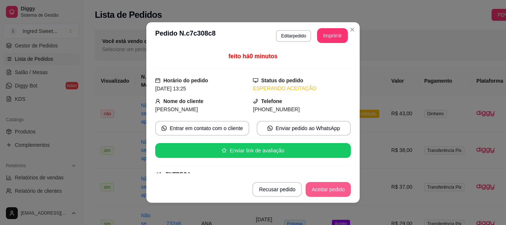
click at [327, 198] on footer "Recusar pedido Aceitar pedido" at bounding box center [252, 189] width 213 height 27
click at [328, 193] on button "Aceitar pedido" at bounding box center [327, 189] width 45 height 15
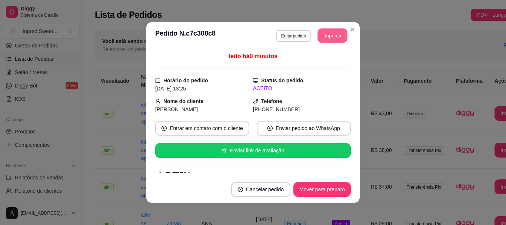
click at [320, 41] on button "Imprimir" at bounding box center [333, 36] width 30 height 14
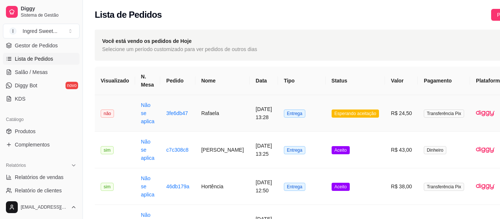
click at [418, 115] on td "Transferência Pix" at bounding box center [444, 113] width 52 height 37
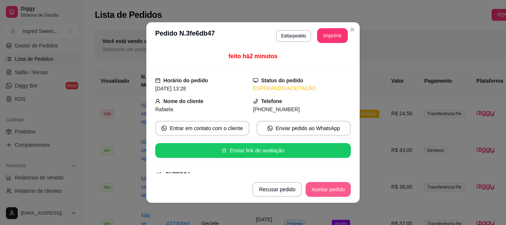
click at [339, 191] on button "Aceitar pedido" at bounding box center [327, 189] width 45 height 15
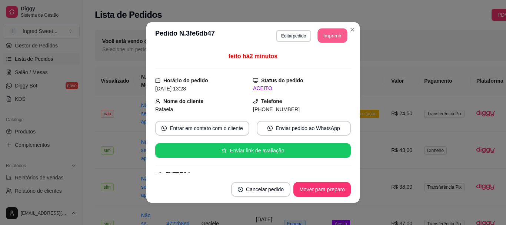
click at [325, 31] on button "Imprimir" at bounding box center [333, 36] width 30 height 14
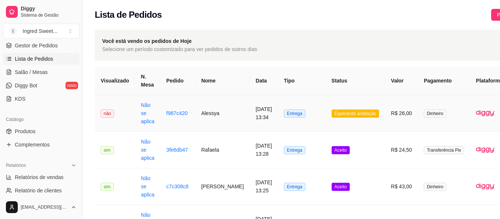
click at [225, 123] on td "Alessya" at bounding box center [222, 113] width 54 height 37
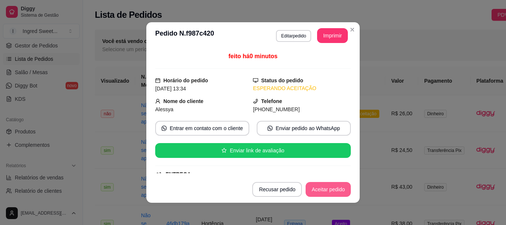
click at [333, 183] on button "Aceitar pedido" at bounding box center [327, 189] width 45 height 15
click at [327, 33] on button "Imprimir" at bounding box center [332, 35] width 31 height 15
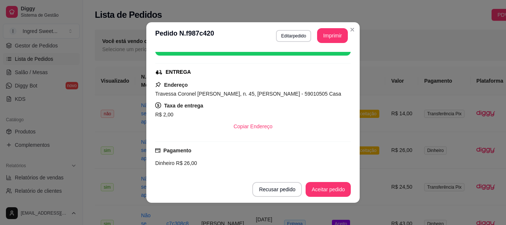
scroll to position [106, 0]
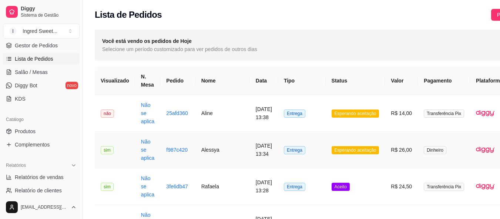
click at [334, 141] on td "Esperando aceitação" at bounding box center [356, 150] width 60 height 37
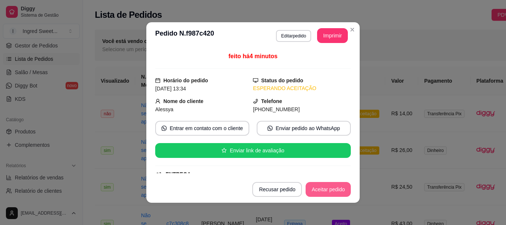
click at [331, 184] on button "Aceitar pedido" at bounding box center [327, 189] width 45 height 15
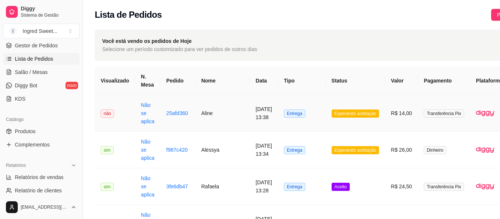
click at [361, 114] on span "Esperando aceitação" at bounding box center [356, 114] width 48 height 8
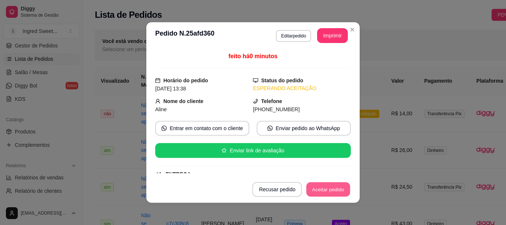
click at [327, 194] on button "Aceitar pedido" at bounding box center [328, 189] width 44 height 14
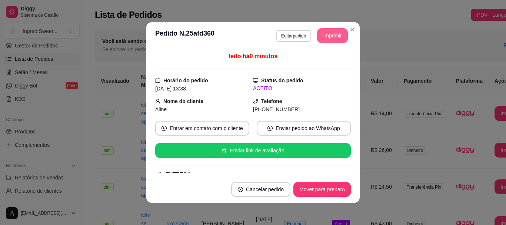
click at [330, 39] on button "Imprimir" at bounding box center [332, 35] width 31 height 15
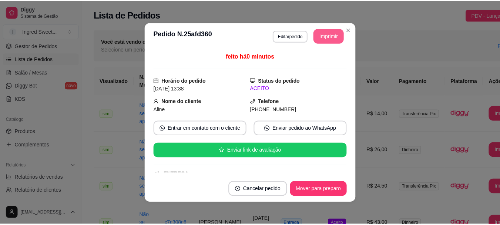
scroll to position [0, 0]
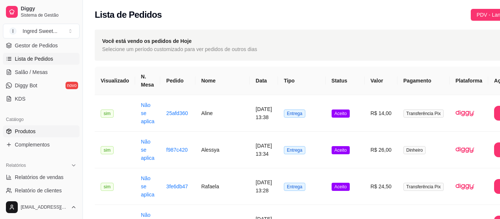
click at [49, 135] on link "Produtos" at bounding box center [41, 132] width 77 height 12
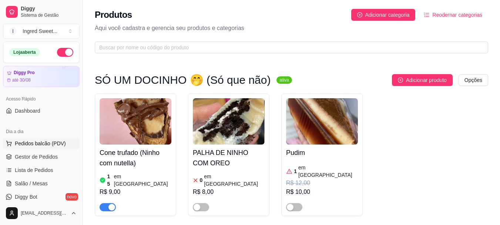
click at [47, 143] on span "Pedidos balcão (PDV)" at bounding box center [40, 143] width 51 height 7
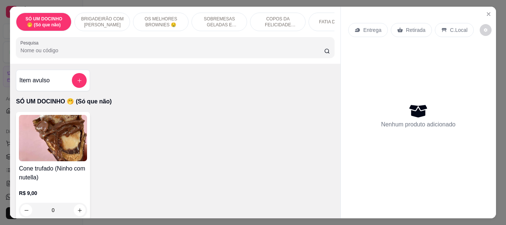
scroll to position [148, 0]
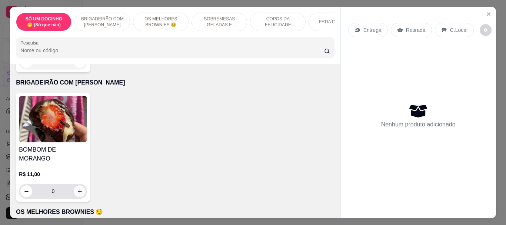
click at [82, 185] on button "increase-product-quantity" at bounding box center [80, 191] width 12 height 12
type input "1"
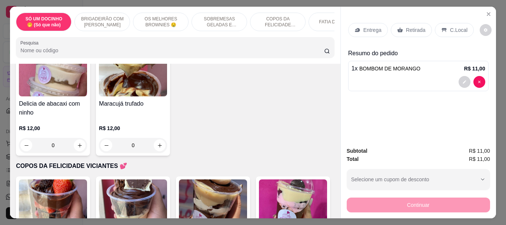
scroll to position [555, 0]
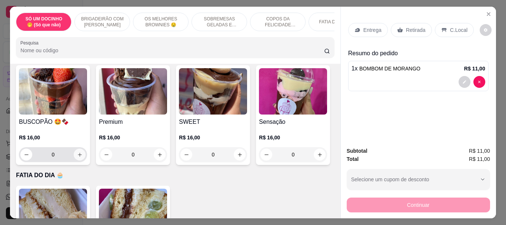
click at [77, 152] on icon "increase-product-quantity" at bounding box center [80, 155] width 6 height 6
type input "1"
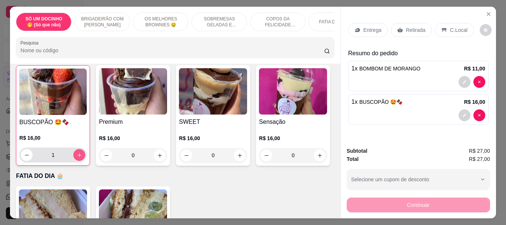
scroll to position [556, 0]
click at [450, 26] on p "C.Local" at bounding box center [458, 29] width 17 height 7
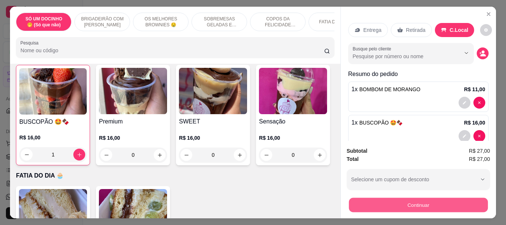
click at [409, 205] on button "Continuar" at bounding box center [417, 204] width 139 height 14
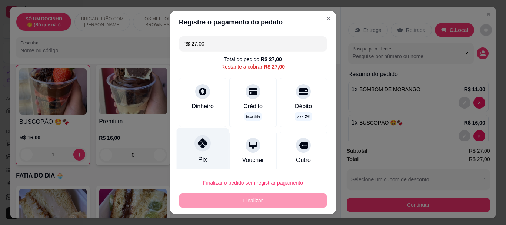
click at [203, 145] on div at bounding box center [202, 143] width 16 height 16
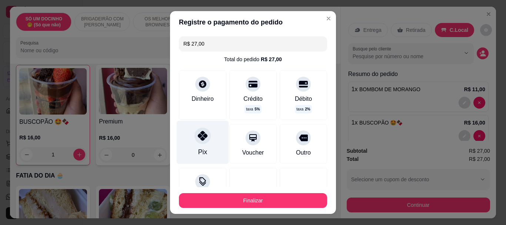
type input "R$ 0,00"
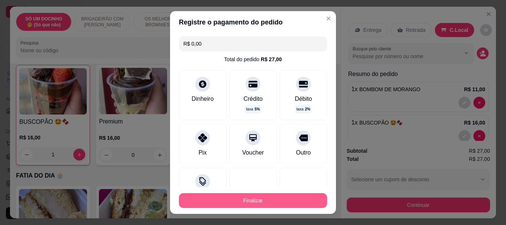
click at [239, 207] on button "Finalizar" at bounding box center [253, 200] width 148 height 15
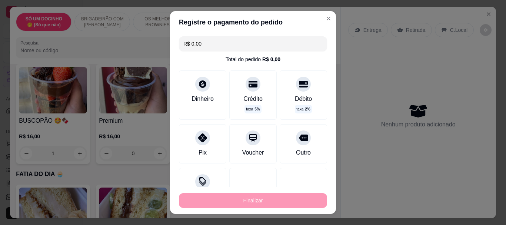
type input "0"
type input "-R$ 27,00"
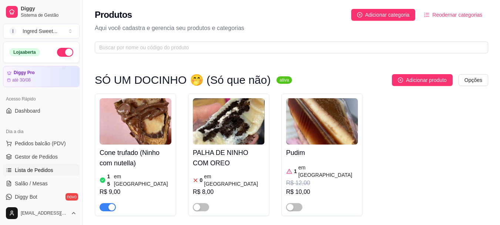
click at [34, 170] on span "Lista de Pedidos" at bounding box center [34, 169] width 39 height 7
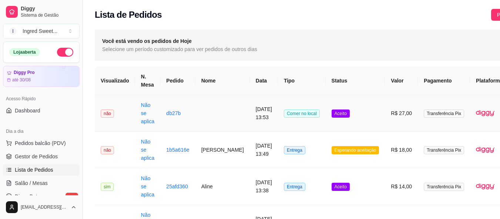
click at [259, 131] on td "[DATE] 13:53" at bounding box center [264, 113] width 28 height 37
click at [385, 155] on td "R$ 18,00" at bounding box center [401, 150] width 33 height 37
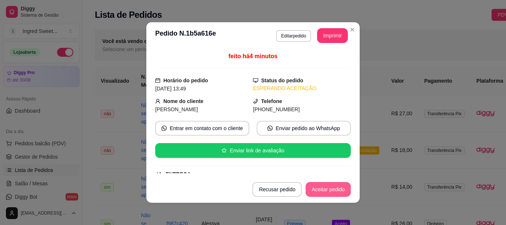
click at [323, 192] on button "Aceitar pedido" at bounding box center [327, 189] width 45 height 15
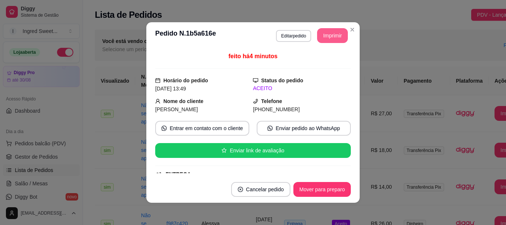
click at [334, 34] on button "Imprimir" at bounding box center [332, 35] width 31 height 15
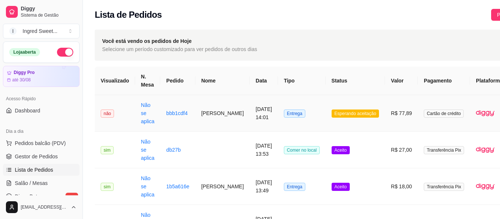
click at [390, 114] on td "R$ 77,89" at bounding box center [401, 113] width 33 height 37
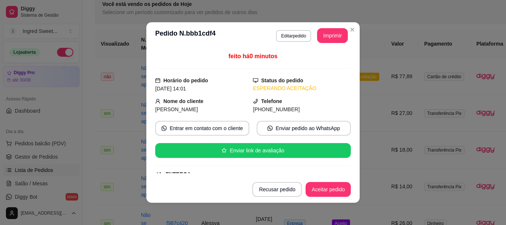
scroll to position [185, 0]
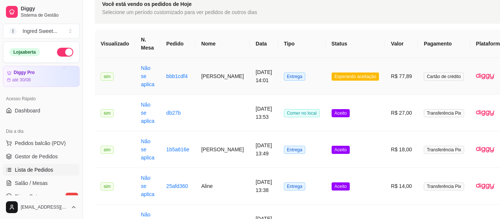
click at [340, 84] on td "Esperando aceitação" at bounding box center [356, 76] width 60 height 37
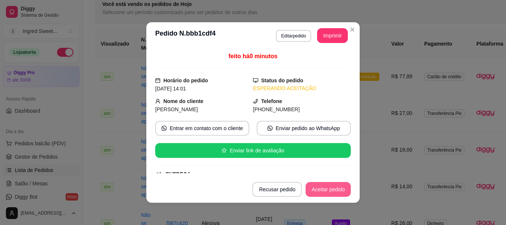
click at [314, 195] on button "Aceitar pedido" at bounding box center [327, 189] width 45 height 15
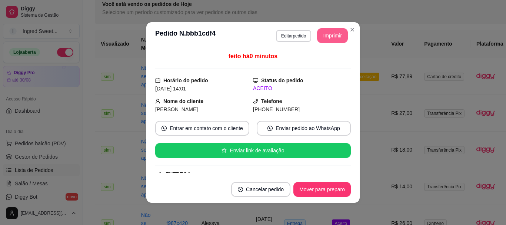
click at [321, 39] on button "Imprimir" at bounding box center [332, 35] width 31 height 15
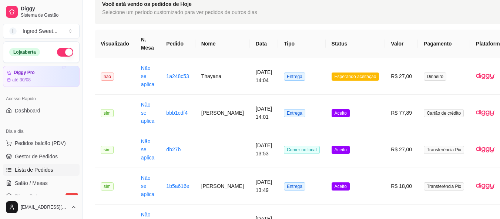
click at [367, 46] on th "Status" at bounding box center [356, 44] width 60 height 29
click at [357, 79] on span "Esperando aceitação" at bounding box center [356, 77] width 48 height 8
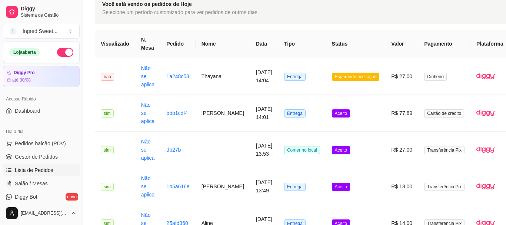
click at [334, 185] on button "Aceitar pedido" at bounding box center [327, 189] width 45 height 15
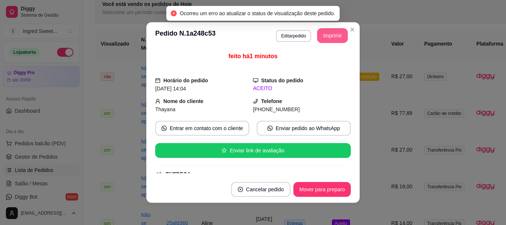
click at [329, 39] on button "Imprimir" at bounding box center [332, 35] width 31 height 15
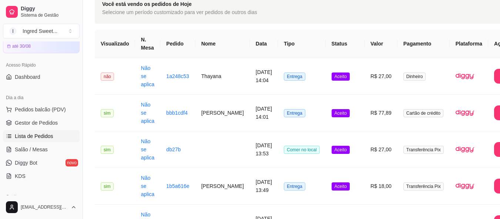
scroll to position [74, 0]
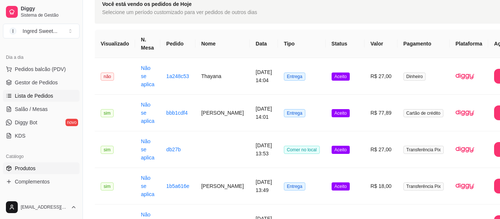
click at [47, 167] on link "Produtos" at bounding box center [41, 169] width 77 height 12
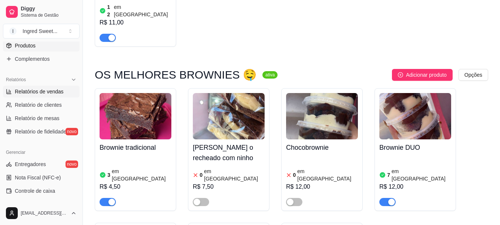
scroll to position [49, 0]
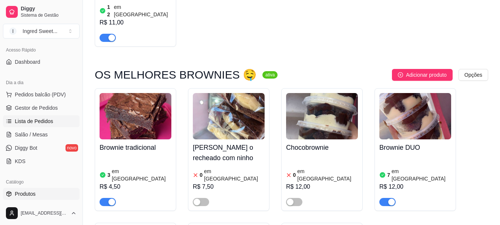
click at [38, 116] on link "Lista de Pedidos" at bounding box center [41, 121] width 77 height 12
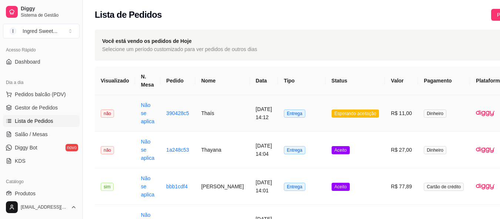
click at [250, 118] on td "[DATE] 14:12" at bounding box center [264, 113] width 28 height 37
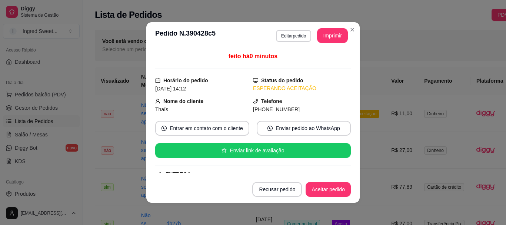
click at [337, 190] on button "Aceitar pedido" at bounding box center [327, 189] width 45 height 15
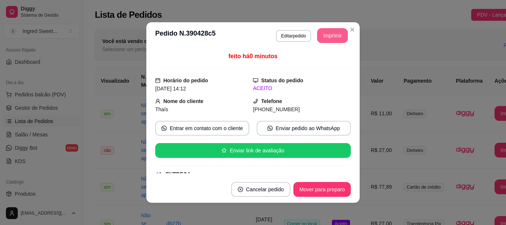
click at [332, 38] on button "Imprimir" at bounding box center [332, 35] width 31 height 15
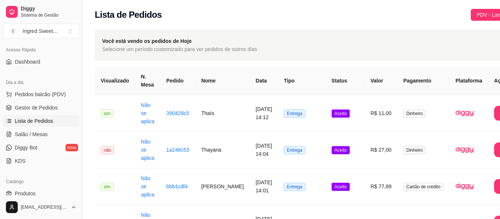
click at [33, 187] on div "Catálogo" at bounding box center [41, 182] width 77 height 12
click at [35, 192] on span "Produtos" at bounding box center [25, 193] width 21 height 7
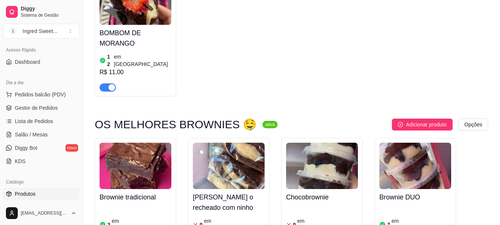
scroll to position [370, 0]
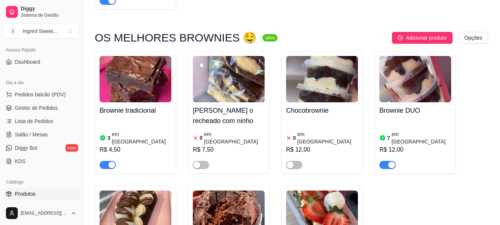
click at [130, 118] on div "3 em estoque R$ 4,50" at bounding box center [136, 143] width 72 height 50
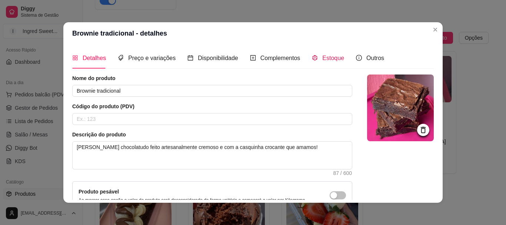
click at [315, 60] on div "Estoque" at bounding box center [328, 57] width 32 height 9
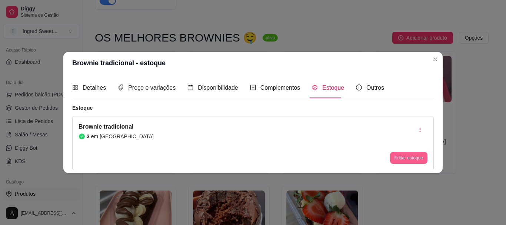
click at [401, 154] on button "Editar estoque" at bounding box center [408, 158] width 37 height 12
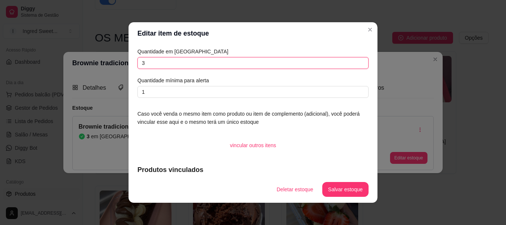
click at [144, 65] on input "3" at bounding box center [252, 63] width 231 height 12
type input "1"
click at [339, 191] on button "Salvar estoque" at bounding box center [345, 189] width 46 height 15
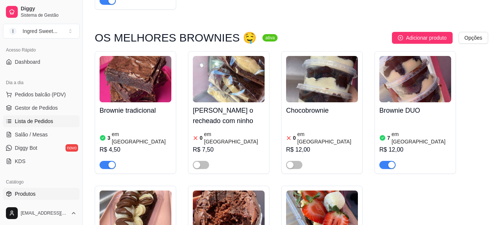
click at [24, 118] on span "Lista de Pedidos" at bounding box center [34, 120] width 39 height 7
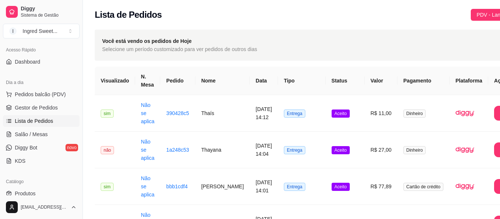
click at [29, 181] on div "Catálogo" at bounding box center [41, 182] width 77 height 12
click at [43, 194] on link "Produtos" at bounding box center [41, 194] width 77 height 12
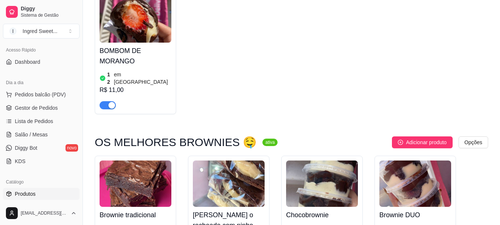
scroll to position [259, 0]
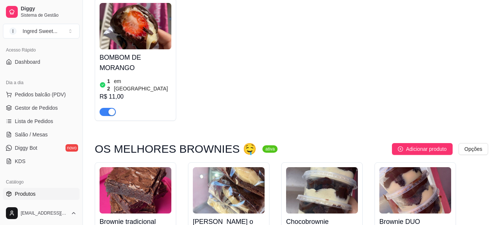
click at [156, 65] on h4 "BOMBOM DE MORANGO" at bounding box center [136, 62] width 72 height 21
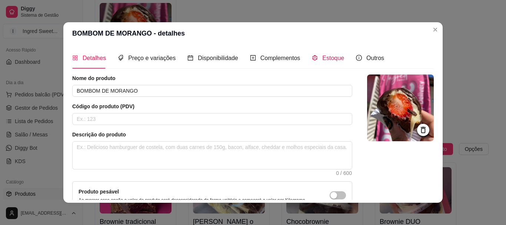
click at [328, 59] on span "Estoque" at bounding box center [333, 58] width 22 height 6
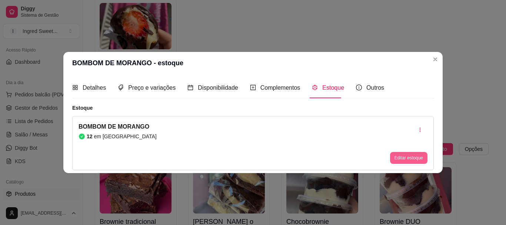
click at [404, 161] on button "Editar estoque" at bounding box center [408, 158] width 37 height 12
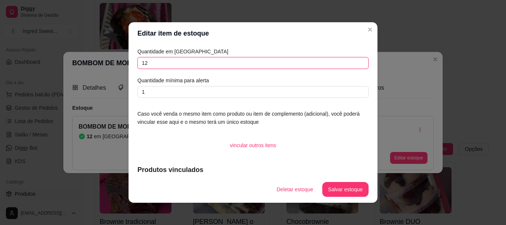
click at [170, 63] on input "12" at bounding box center [252, 63] width 231 height 12
type input "11"
click at [355, 191] on button "Salvar estoque" at bounding box center [344, 189] width 45 height 14
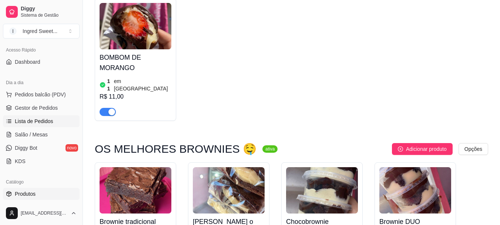
click at [30, 124] on span "Lista de Pedidos" at bounding box center [34, 120] width 39 height 7
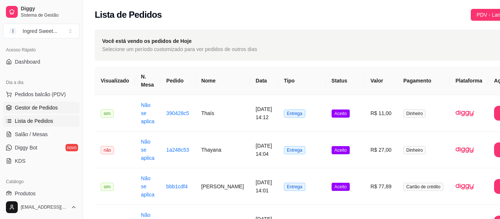
click at [48, 103] on link "Gestor de Pedidos" at bounding box center [41, 108] width 77 height 12
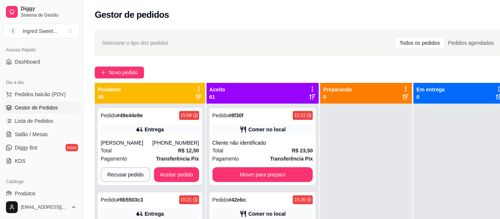
click at [202, 90] on icon at bounding box center [198, 89] width 7 height 7
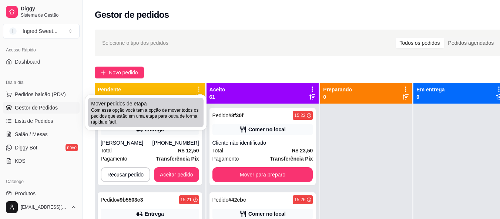
click at [178, 127] on li "Mover pedidos de etapa Com essa opção você tem a opção de mover todos os pedido…" at bounding box center [146, 113] width 116 height 30
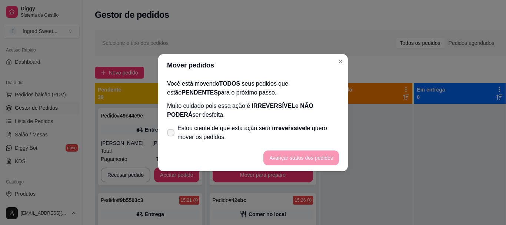
click at [170, 135] on span at bounding box center [170, 132] width 7 height 7
click at [170, 135] on input "Estou ciente de que esta ação será irreverssível e quero mover os pedidos." at bounding box center [169, 136] width 5 height 5
checkbox input "true"
click at [288, 153] on button "Avançar status dos pedidos" at bounding box center [300, 157] width 73 height 14
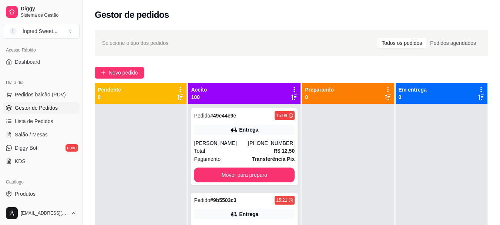
click at [278, 84] on div "Aceito 100" at bounding box center [244, 93] width 113 height 21
click at [283, 88] on div "Mudar para pedidos recebidos por último" at bounding box center [281, 87] width 86 height 9
click at [291, 90] on icon at bounding box center [294, 89] width 7 height 7
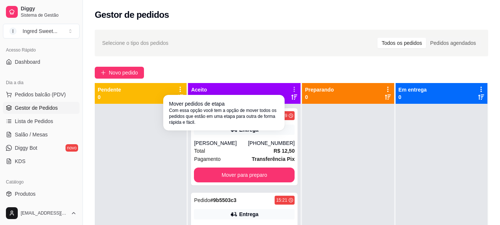
click at [268, 106] on div "Mover pedidos de etapa Com essa opção você tem a opção de mover todos os pedido…" at bounding box center [224, 112] width 110 height 25
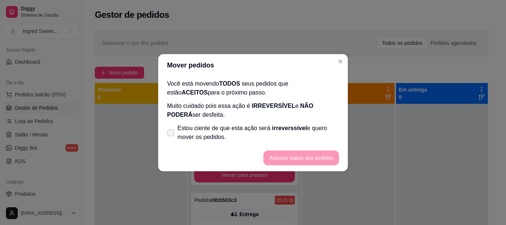
click at [170, 135] on span at bounding box center [170, 132] width 7 height 7
click at [170, 135] on input "Estou ciente de que esta ação será irreverssível e quero mover os pedidos." at bounding box center [169, 136] width 5 height 5
checkbox input "true"
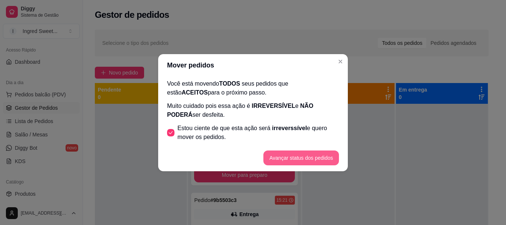
click at [298, 153] on button "Avançar status dos pedidos" at bounding box center [301, 157] width 76 height 15
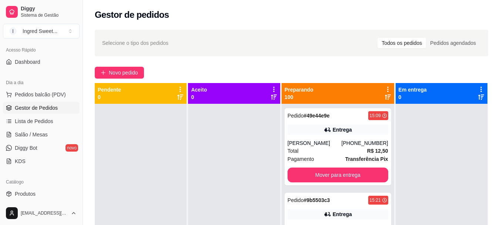
click at [385, 87] on icon at bounding box center [388, 89] width 7 height 7
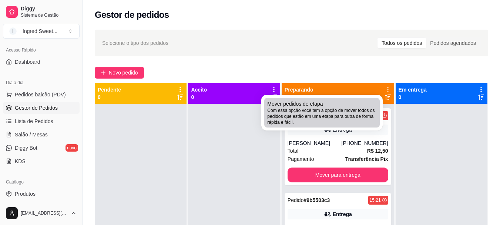
click at [367, 103] on div "Mover pedidos de etapa Com essa opção você tem a opção de mover todos os pedido…" at bounding box center [322, 112] width 110 height 25
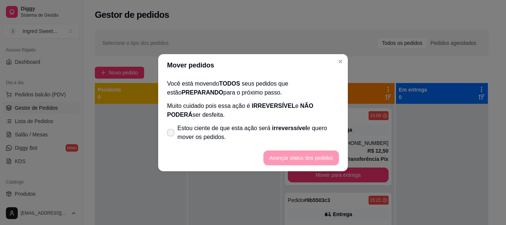
click at [173, 138] on label "Estou ciente de que esta ação será irreverssível e quero mover os pedidos." at bounding box center [253, 133] width 178 height 24
click at [171, 138] on input "Estou ciente de que esta ação será irreverssível e quero mover os pedidos." at bounding box center [169, 136] width 5 height 5
checkbox input "true"
click at [297, 155] on button "Avançar status dos pedidos" at bounding box center [300, 157] width 73 height 14
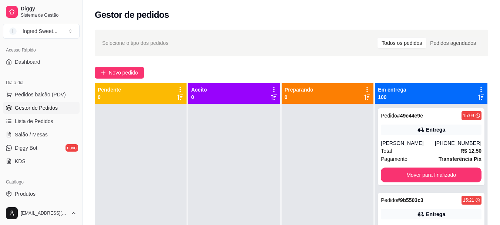
click at [478, 91] on icon at bounding box center [481, 89] width 7 height 7
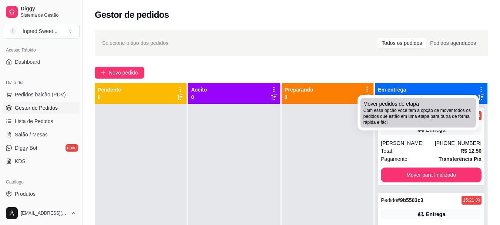
click at [408, 121] on span "Com essa opção você tem a opção de mover todos os pedidos que estão em uma etap…" at bounding box center [419, 116] width 110 height 18
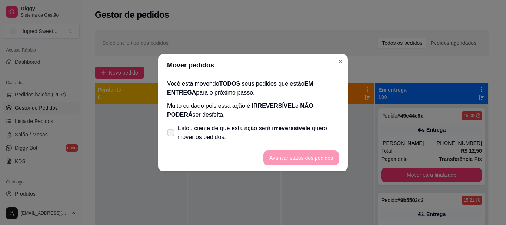
click at [174, 130] on span at bounding box center [170, 132] width 7 height 7
click at [171, 134] on input "Estou ciente de que esta ação será irreverssível e quero mover os pedidos." at bounding box center [169, 136] width 5 height 5
checkbox input "true"
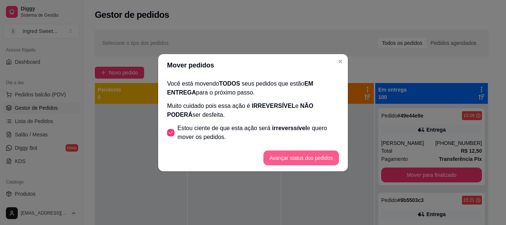
click at [285, 156] on button "Avançar status dos pedidos" at bounding box center [301, 157] width 76 height 15
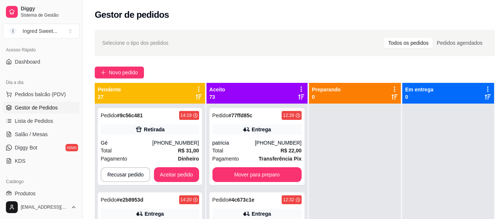
click at [200, 87] on icon at bounding box center [198, 89] width 1 height 5
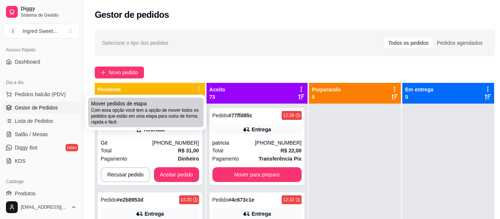
click at [165, 105] on div "Mover pedidos de etapa Com essa opção você tem a opção de mover todos os pedido…" at bounding box center [146, 112] width 110 height 25
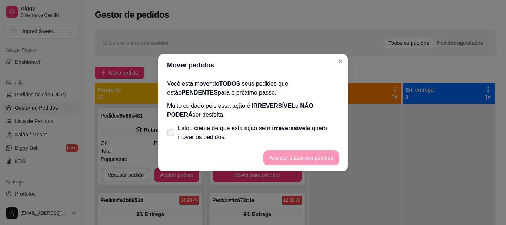
click at [173, 133] on icon at bounding box center [171, 132] width 6 height 4
click at [171, 134] on input "Estou ciente de que esta ação será irreverssível e quero mover os pedidos." at bounding box center [169, 136] width 5 height 5
checkbox input "true"
click at [290, 154] on button "Avançar status dos pedidos" at bounding box center [300, 157] width 73 height 14
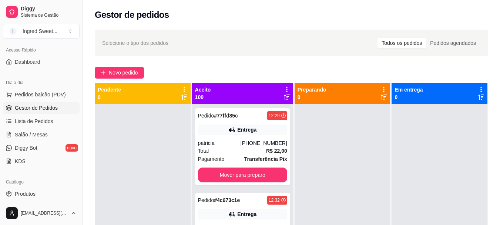
click at [284, 88] on icon at bounding box center [287, 89] width 7 height 7
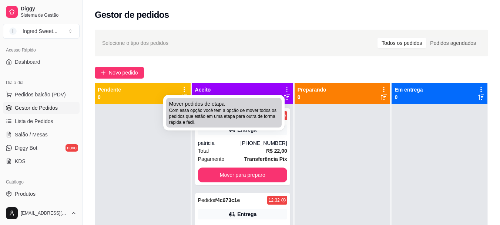
click at [269, 117] on span "Com essa opção você tem a opção de mover todos os pedidos que estão em uma etap…" at bounding box center [224, 116] width 110 height 18
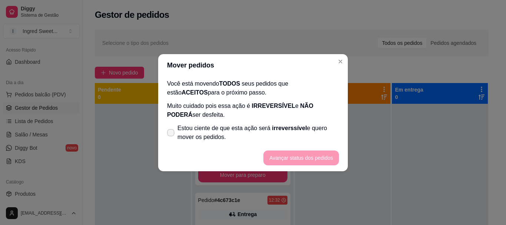
click at [167, 140] on label "Estou ciente de que esta ação será irreverssível e quero mover os pedidos." at bounding box center [253, 133] width 178 height 24
click at [167, 138] on input "Estou ciente de que esta ação será irreverssível e quero mover os pedidos." at bounding box center [169, 136] width 5 height 5
checkbox input "true"
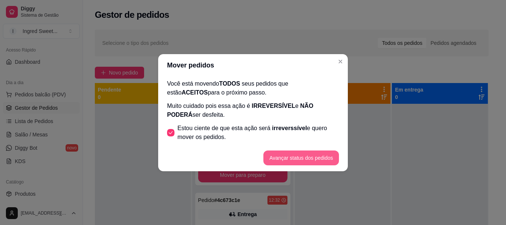
click at [312, 158] on button "Avançar status dos pedidos" at bounding box center [301, 157] width 76 height 15
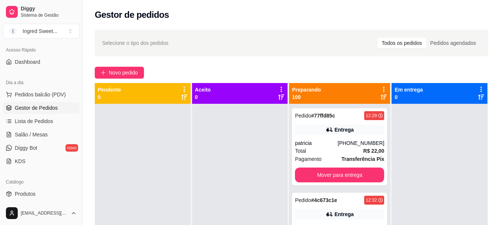
click at [382, 87] on icon at bounding box center [384, 89] width 7 height 7
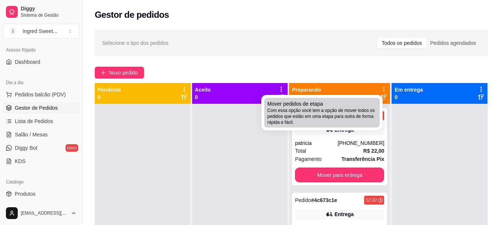
click at [365, 113] on span "Com essa opção você tem a opção de mover todos os pedidos que estão em uma etap…" at bounding box center [322, 116] width 110 height 18
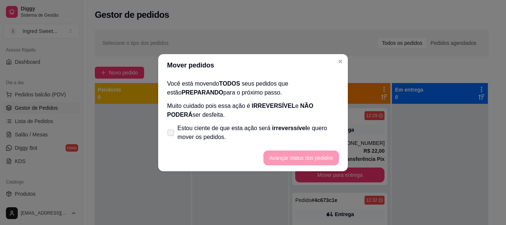
click at [170, 133] on icon at bounding box center [171, 132] width 6 height 4
click at [170, 134] on input "Estou ciente de que esta ação será irreverssível e quero mover os pedidos." at bounding box center [169, 136] width 5 height 5
checkbox input "true"
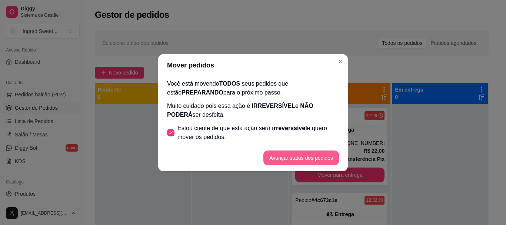
click at [280, 161] on button "Avançar status dos pedidos" at bounding box center [301, 157] width 76 height 15
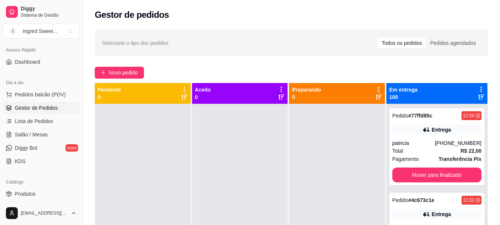
click at [478, 87] on icon at bounding box center [481, 89] width 7 height 7
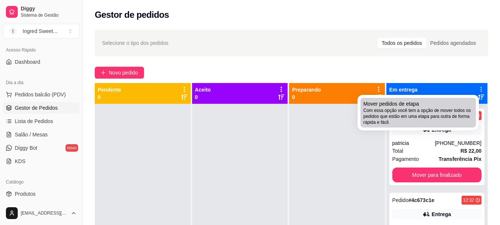
click at [419, 125] on span "Com essa opção você tem a opção de mover todos os pedidos que estão em uma etap…" at bounding box center [419, 116] width 110 height 18
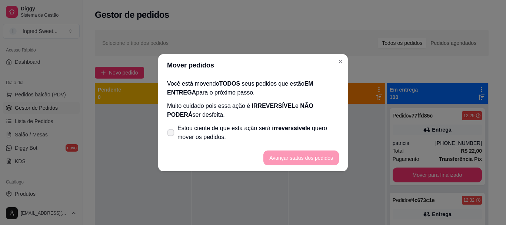
click at [174, 135] on span at bounding box center [170, 132] width 7 height 7
click at [171, 135] on input "Estou ciente de que esta ação será irreverssível e quero mover os pedidos." at bounding box center [169, 136] width 5 height 5
checkbox input "true"
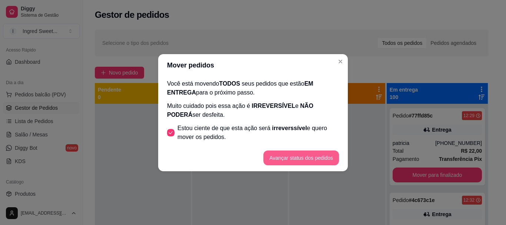
click at [284, 153] on button "Avançar status dos pedidos" at bounding box center [301, 157] width 76 height 15
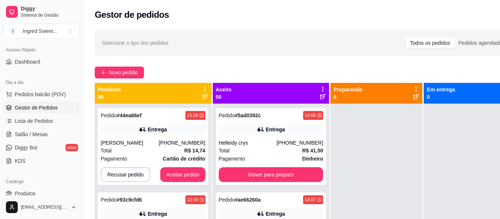
click at [204, 86] on icon at bounding box center [205, 89] width 7 height 7
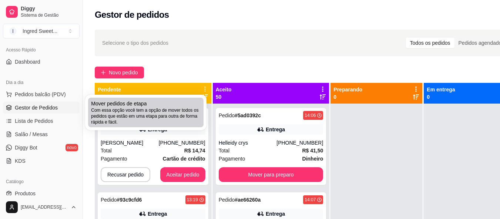
click at [203, 103] on li "Mover pedidos de etapa Com essa opção você tem a opção de mover todos os pedido…" at bounding box center [146, 113] width 116 height 30
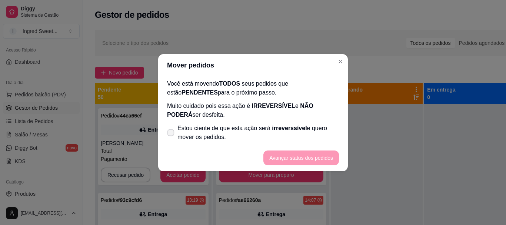
click at [166, 130] on label "Estou ciente de que esta ação será irreverssível e quero mover os pedidos." at bounding box center [253, 133] width 178 height 24
click at [167, 134] on input "Estou ciente de que esta ação será irreverssível e quero mover os pedidos." at bounding box center [169, 136] width 5 height 5
checkbox input "true"
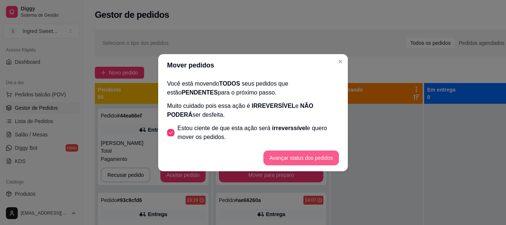
click at [304, 162] on button "Avançar status dos pedidos" at bounding box center [301, 157] width 76 height 15
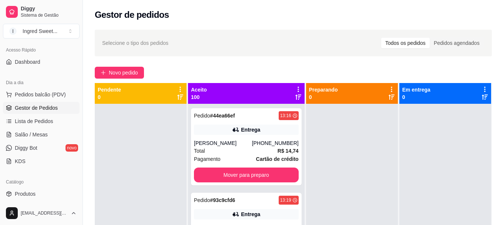
click at [295, 90] on icon at bounding box center [298, 89] width 7 height 7
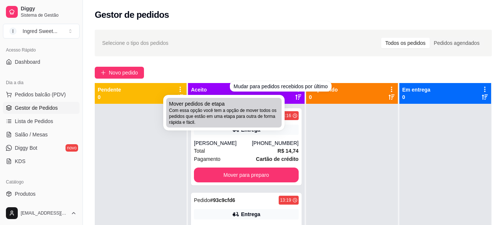
click at [260, 120] on span "Com essa opção você tem a opção de mover todos os pedidos que estão em uma etap…" at bounding box center [224, 116] width 110 height 18
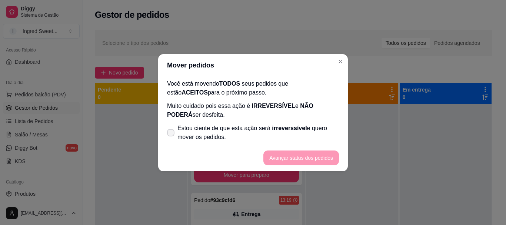
click at [168, 135] on span at bounding box center [170, 132] width 7 height 7
click at [168, 135] on input "Estou ciente de que esta ação será irreverssível e quero mover os pedidos." at bounding box center [169, 136] width 5 height 5
checkbox input "true"
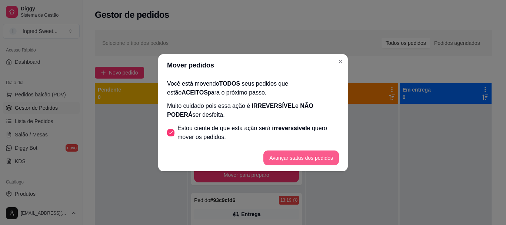
click at [275, 161] on button "Avançar status dos pedidos" at bounding box center [301, 157] width 76 height 15
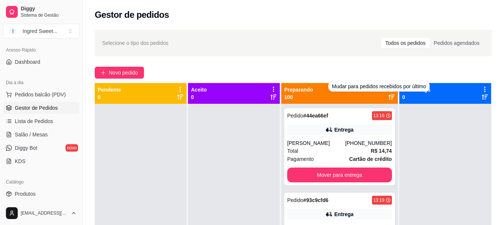
click at [379, 81] on div "Selecione o tipo dos pedidos Todos os pedidos Pedidos agendados Novo pedido Pen…" at bounding box center [293, 170] width 421 height 291
click at [388, 91] on icon at bounding box center [391, 89] width 7 height 7
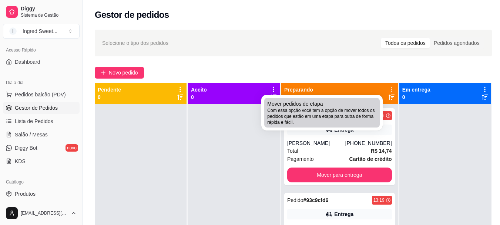
click at [374, 111] on span "Com essa opção você tem a opção de mover todos os pedidos que estão em uma etap…" at bounding box center [322, 116] width 110 height 18
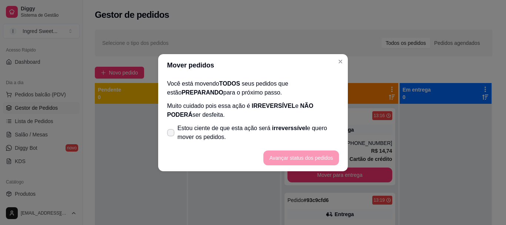
click at [171, 133] on icon at bounding box center [171, 132] width 6 height 4
click at [171, 134] on input "Estou ciente de que esta ação será irreverssível e quero mover os pedidos." at bounding box center [169, 136] width 5 height 5
checkbox input "true"
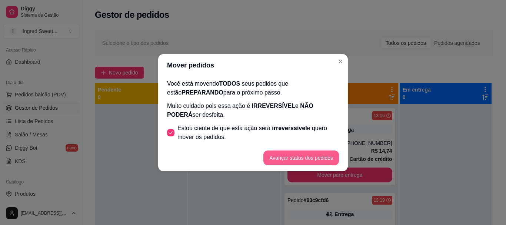
click at [287, 160] on button "Avançar status dos pedidos" at bounding box center [301, 157] width 76 height 15
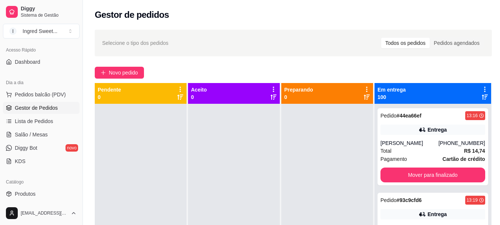
click at [472, 85] on div "Em entrega 100" at bounding box center [433, 93] width 117 height 21
click at [473, 85] on div "Em entrega 100" at bounding box center [433, 93] width 117 height 21
click at [482, 94] on icon at bounding box center [485, 97] width 6 height 6
click at [482, 95] on icon at bounding box center [485, 96] width 6 height 5
click at [482, 94] on icon at bounding box center [485, 97] width 6 height 6
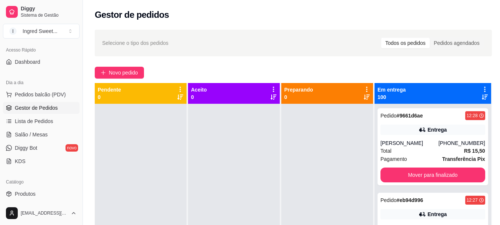
click at [482, 94] on icon at bounding box center [485, 97] width 6 height 6
click at [482, 89] on icon at bounding box center [485, 89] width 7 height 7
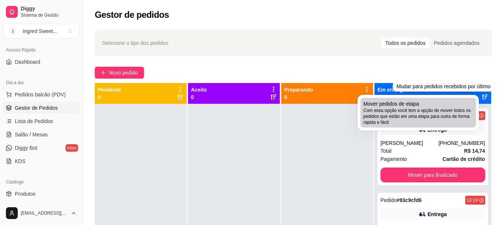
click at [470, 111] on span "Com essa opção você tem a opção de mover todos os pedidos que estão em uma etap…" at bounding box center [419, 116] width 110 height 18
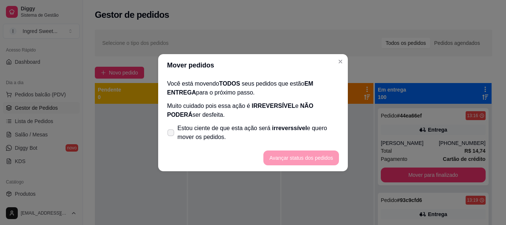
click at [177, 132] on label "Estou ciente de que esta ação será irreverssível e quero mover os pedidos." at bounding box center [253, 133] width 178 height 24
click at [171, 134] on input "Estou ciente de que esta ação será irreverssível e quero mover os pedidos." at bounding box center [169, 136] width 5 height 5
checkbox input "true"
click at [295, 153] on button "Avançar status dos pedidos" at bounding box center [300, 157] width 73 height 14
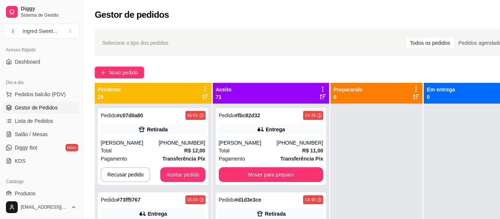
click at [205, 89] on icon at bounding box center [205, 89] width 7 height 7
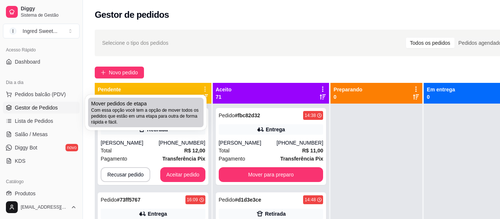
click at [200, 105] on div "Mover pedidos de etapa Com essa opção você tem a opção de mover todos os pedido…" at bounding box center [146, 112] width 110 height 25
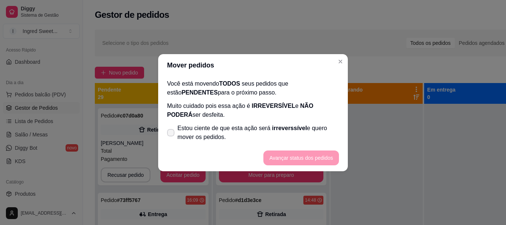
click at [167, 135] on label "Estou ciente de que esta ação será irreverssível e quero mover os pedidos." at bounding box center [253, 133] width 178 height 24
click at [167, 135] on input "Estou ciente de que esta ação será irreverssível e quero mover os pedidos." at bounding box center [169, 136] width 5 height 5
checkbox input "true"
click at [290, 158] on button "Avançar status dos pedidos" at bounding box center [300, 157] width 73 height 14
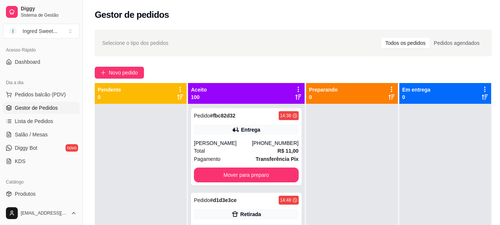
click at [295, 90] on icon at bounding box center [298, 89] width 7 height 7
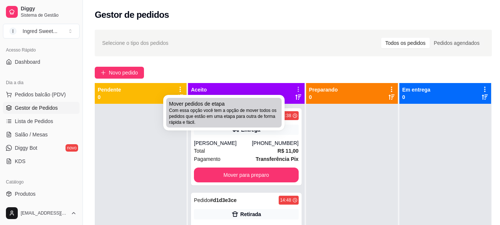
click at [273, 123] on span "Com essa opção você tem a opção de mover todos os pedidos que estão em uma etap…" at bounding box center [224, 116] width 110 height 18
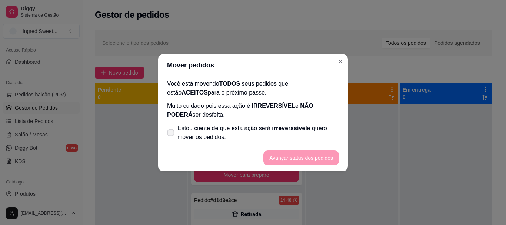
click at [171, 134] on icon at bounding box center [171, 132] width 6 height 4
click at [171, 134] on input "Estou ciente de que esta ação será irreverssível e quero mover os pedidos." at bounding box center [169, 136] width 5 height 5
checkbox input "true"
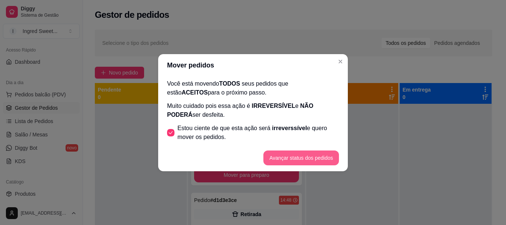
click at [283, 158] on button "Avançar status dos pedidos" at bounding box center [301, 157] width 76 height 15
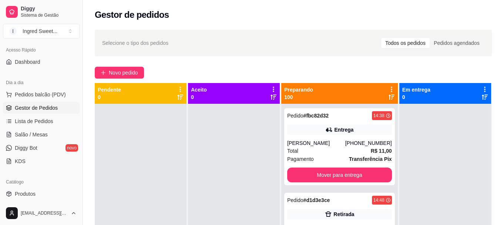
click at [379, 84] on div "Preparando 100" at bounding box center [339, 93] width 117 height 21
click at [391, 87] on icon at bounding box center [391, 89] width 1 height 5
click at [309, 121] on li "Mover pedidos de etapa Com essa opção você tem a opção de mover todos os pedido…" at bounding box center [334, 109] width 93 height 24
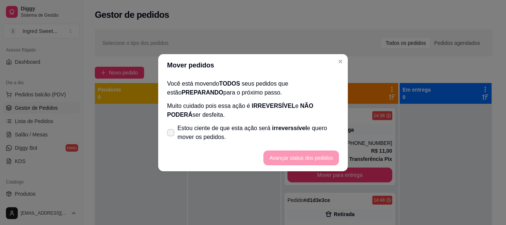
click at [172, 134] on icon at bounding box center [171, 132] width 6 height 4
click at [171, 134] on input "Estou ciente de que esta ação será irreverssível e quero mover os pedidos." at bounding box center [169, 136] width 5 height 5
checkbox input "true"
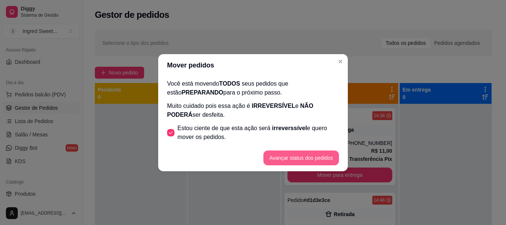
click at [298, 154] on button "Avançar status dos pedidos" at bounding box center [301, 157] width 76 height 15
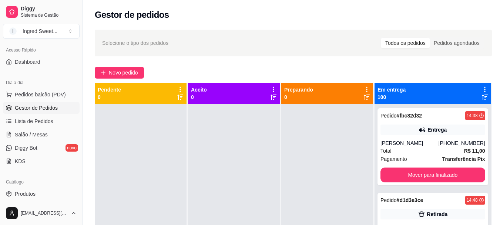
click at [472, 89] on div "Em entrega 100" at bounding box center [433, 93] width 111 height 15
click at [479, 89] on div "Em entrega 100" at bounding box center [433, 93] width 117 height 21
click at [482, 86] on icon at bounding box center [485, 89] width 7 height 7
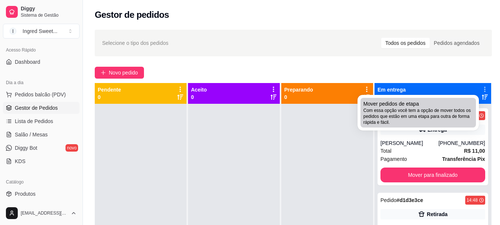
click at [411, 111] on span "Com essa opção você tem a opção de mover todos os pedidos que estão em uma etap…" at bounding box center [419, 116] width 110 height 18
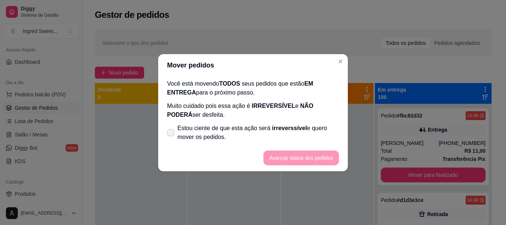
click at [177, 133] on label "Estou ciente de que esta ação será irreverssível e quero mover os pedidos." at bounding box center [253, 133] width 178 height 24
click at [171, 134] on input "Estou ciente de que esta ação será irreverssível e quero mover os pedidos." at bounding box center [169, 136] width 5 height 5
checkbox input "true"
click at [271, 158] on button "Avançar status dos pedidos" at bounding box center [300, 157] width 73 height 14
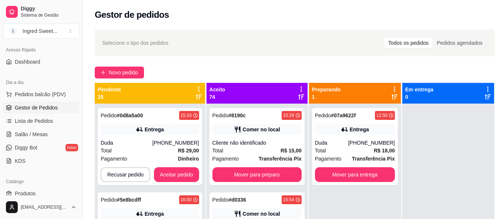
click at [202, 89] on icon at bounding box center [198, 89] width 7 height 7
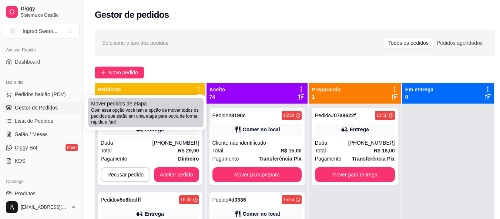
click at [193, 104] on div "Mover pedidos de etapa Com essa opção você tem a opção de mover todos os pedido…" at bounding box center [146, 112] width 110 height 25
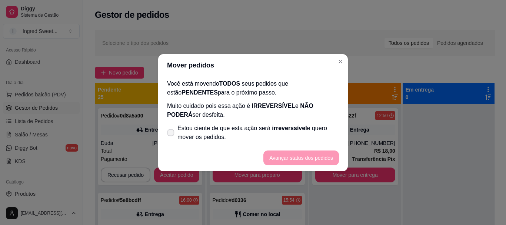
click at [177, 130] on label "Estou ciente de que esta ação será irreverssível e quero mover os pedidos." at bounding box center [253, 133] width 178 height 24
click at [171, 134] on input "Estou ciente de que esta ação será irreverssível e quero mover os pedidos." at bounding box center [169, 136] width 5 height 5
checkbox input "true"
click at [332, 161] on button "Avançar status dos pedidos" at bounding box center [300, 157] width 73 height 14
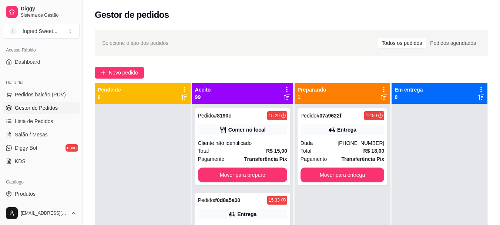
click at [284, 86] on icon at bounding box center [287, 89] width 7 height 7
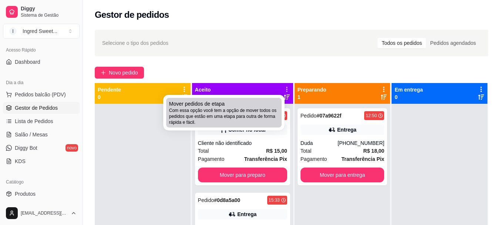
click at [277, 105] on div "Mover pedidos de etapa Com essa opção você tem a opção de mover todos os pedido…" at bounding box center [224, 112] width 110 height 25
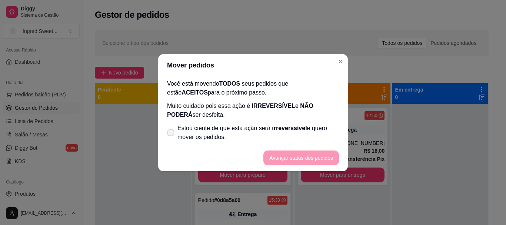
click at [174, 129] on label "Estou ciente de que esta ação será irreverssível e quero mover os pedidos." at bounding box center [253, 133] width 178 height 24
click at [171, 134] on input "Estou ciente de que esta ação será irreverssível e quero mover os pedidos." at bounding box center [169, 136] width 5 height 5
checkbox input "true"
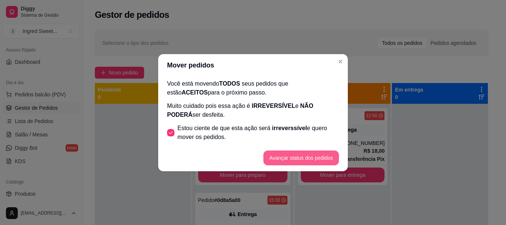
click at [280, 151] on button "Avançar status dos pedidos" at bounding box center [301, 157] width 76 height 15
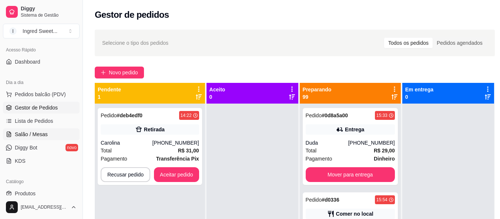
click at [51, 137] on link "Salão / Mesas" at bounding box center [41, 134] width 77 height 12
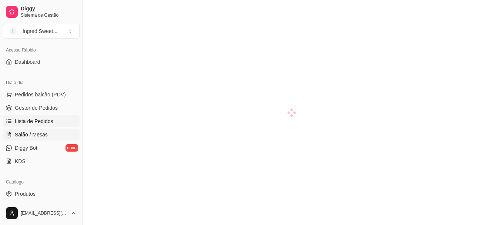
click at [60, 125] on link "Lista de Pedidos" at bounding box center [41, 121] width 77 height 12
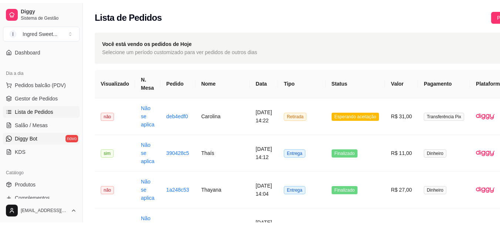
scroll to position [74, 0]
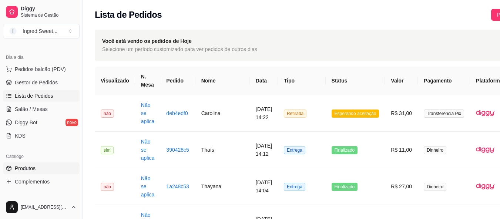
click at [45, 172] on link "Produtos" at bounding box center [41, 169] width 77 height 12
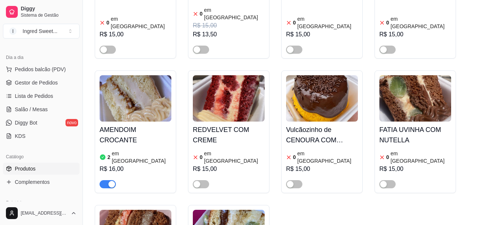
scroll to position [1370, 0]
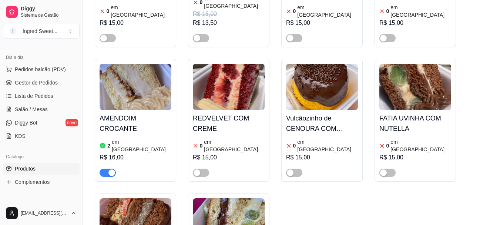
click at [227, 198] on img at bounding box center [229, 221] width 72 height 46
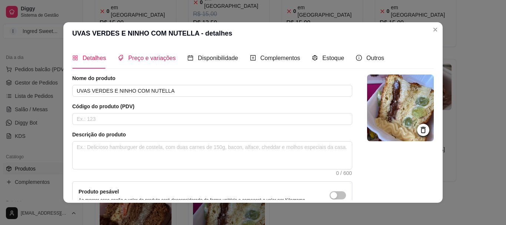
click at [154, 55] on span "Preço e variações" at bounding box center [151, 58] width 47 height 6
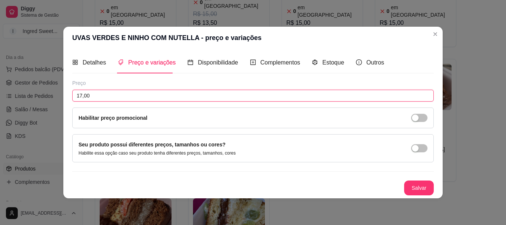
drag, startPoint x: 113, startPoint y: 97, endPoint x: 0, endPoint y: 80, distance: 113.8
click at [0, 80] on div "UVAS VERDES E NINHO COM NUTELLA - preço e variações Detalhes Preço e variações …" at bounding box center [253, 112] width 506 height 225
type input "15,00"
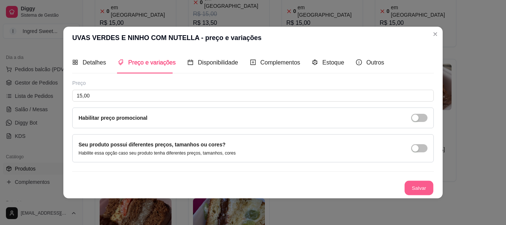
click at [422, 185] on button "Salvar" at bounding box center [418, 187] width 29 height 14
click at [427, 187] on button "Salvar" at bounding box center [419, 187] width 30 height 15
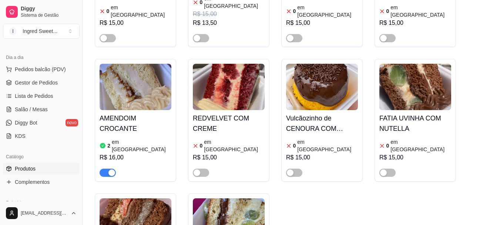
click at [38, 102] on ul "Pedidos balcão (PDV) Gestor de Pedidos Lista de Pedidos Salão / Mesas Diggy Bot…" at bounding box center [41, 102] width 77 height 78
click at [44, 96] on span "Lista de Pedidos" at bounding box center [34, 95] width 39 height 7
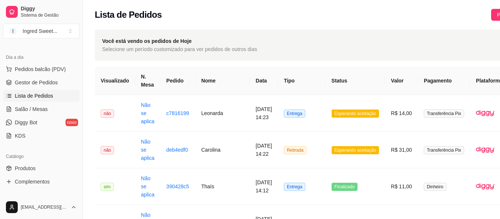
scroll to position [0, 47]
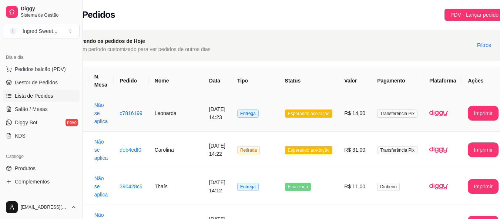
click at [443, 112] on td at bounding box center [443, 113] width 39 height 37
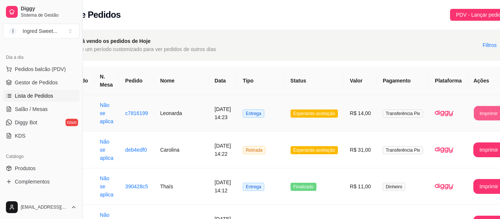
click at [482, 111] on button "Imprimir" at bounding box center [489, 113] width 30 height 14
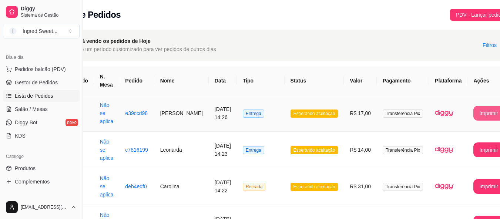
click at [482, 121] on button "Imprimir" at bounding box center [488, 113] width 31 height 15
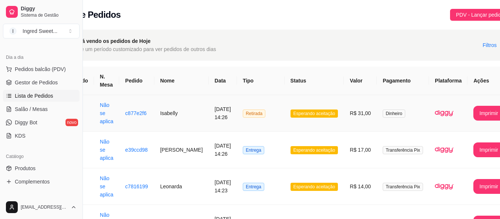
click at [291, 124] on td "Esperando aceitação" at bounding box center [315, 113] width 60 height 37
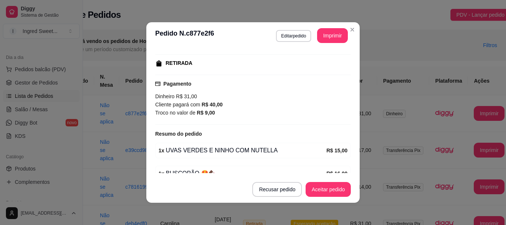
scroll to position [148, 0]
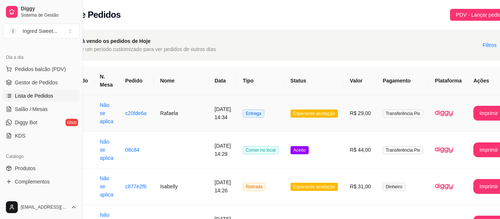
click at [327, 113] on td "Esperando aceitação" at bounding box center [315, 113] width 60 height 37
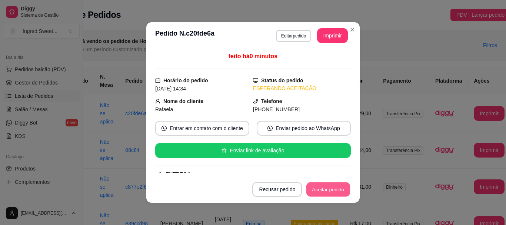
click at [327, 186] on button "Aceitar pedido" at bounding box center [328, 189] width 44 height 14
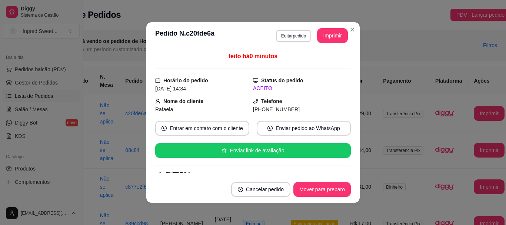
click at [331, 48] on header "**********" at bounding box center [252, 35] width 213 height 27
click at [333, 29] on button "Imprimir" at bounding box center [332, 35] width 31 height 15
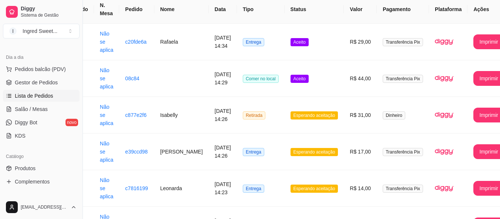
scroll to position [74, 41]
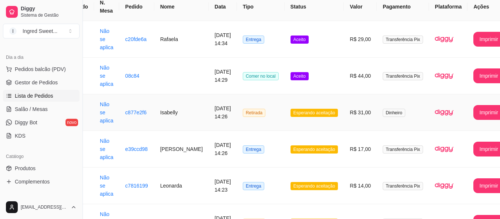
click at [298, 113] on span "Esperando aceitação" at bounding box center [315, 113] width 48 height 8
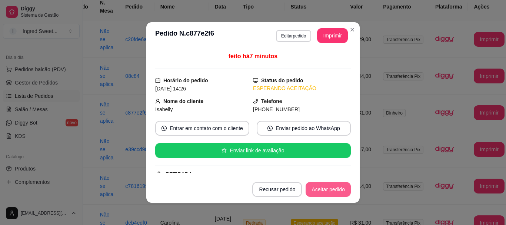
click at [328, 192] on button "Aceitar pedido" at bounding box center [327, 189] width 45 height 15
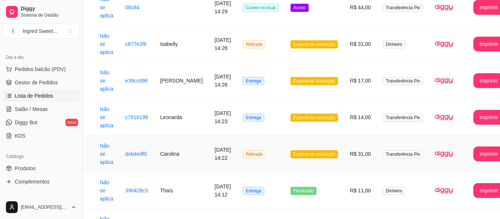
scroll to position [148, 41]
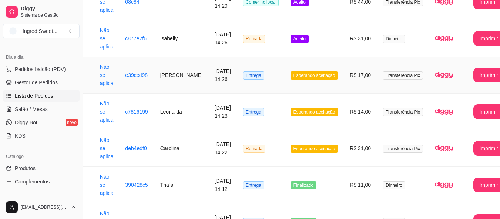
click at [285, 75] on td "Esperando aceitação" at bounding box center [315, 75] width 60 height 37
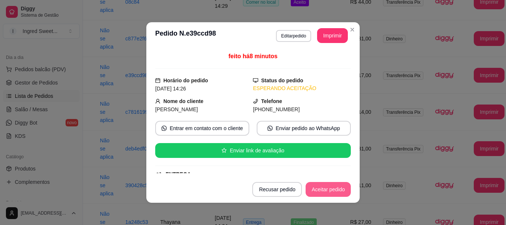
click at [328, 191] on button "Aceitar pedido" at bounding box center [327, 189] width 45 height 15
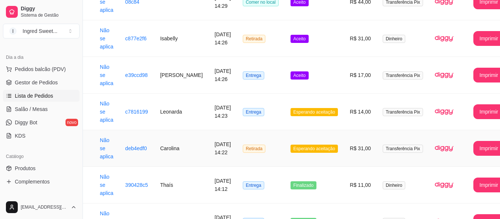
click at [316, 159] on td "Esperando aceitação" at bounding box center [315, 148] width 60 height 37
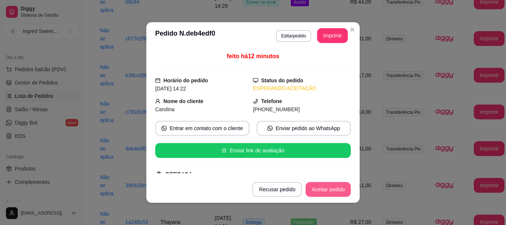
click at [322, 195] on button "Aceitar pedido" at bounding box center [327, 189] width 45 height 15
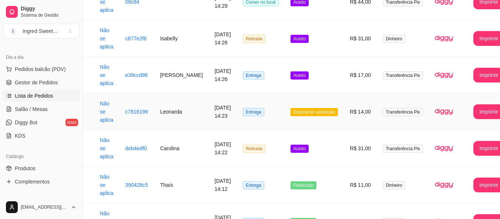
click at [299, 130] on td "Esperando aceitação" at bounding box center [315, 112] width 60 height 37
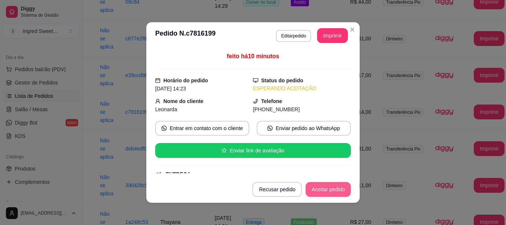
click at [339, 186] on button "Aceitar pedido" at bounding box center [327, 189] width 45 height 15
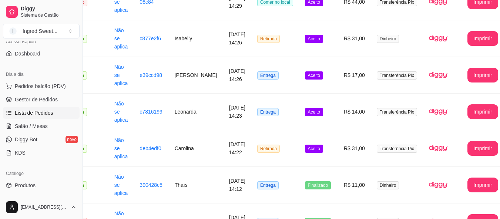
scroll to position [111, 0]
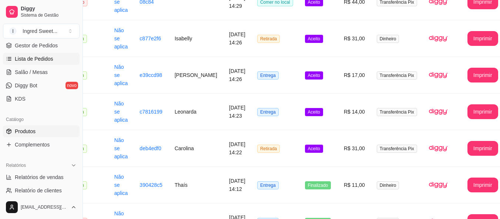
click at [27, 128] on span "Produtos" at bounding box center [25, 131] width 21 height 7
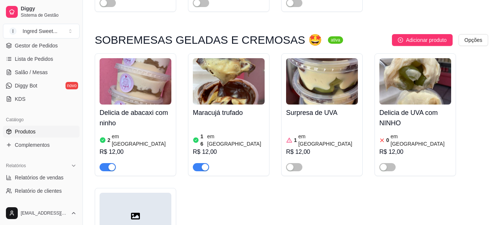
scroll to position [889, 0]
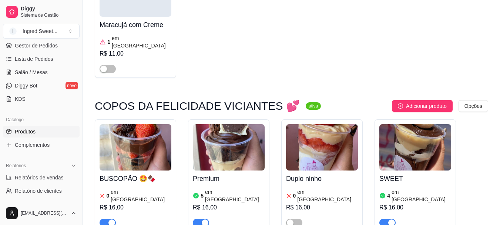
click at [109, 219] on div "button" at bounding box center [111, 222] width 7 height 7
click at [37, 53] on ul "Pedidos balcão (PDV) Gestor de Pedidos Lista de Pedidos Salão / Mesas Diggy Bot…" at bounding box center [41, 65] width 77 height 78
click at [36, 58] on span "Lista de Pedidos" at bounding box center [34, 58] width 39 height 7
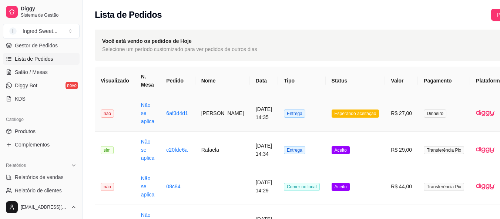
click at [250, 115] on td "[DATE] 14:35" at bounding box center [264, 113] width 28 height 37
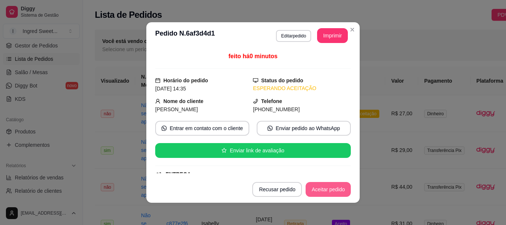
click at [329, 192] on button "Aceitar pedido" at bounding box center [327, 189] width 45 height 15
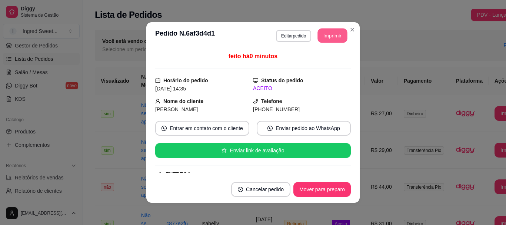
click at [330, 34] on button "Imprimir" at bounding box center [333, 36] width 30 height 14
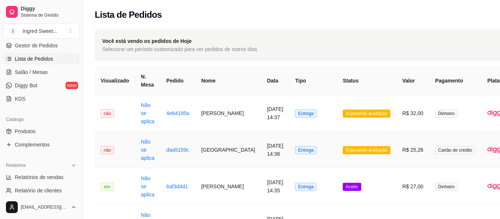
click at [396, 166] on td "R$ 25,26" at bounding box center [412, 150] width 33 height 37
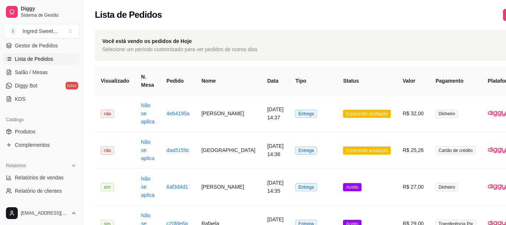
click at [341, 190] on button "Aceitar pedido" at bounding box center [327, 189] width 45 height 15
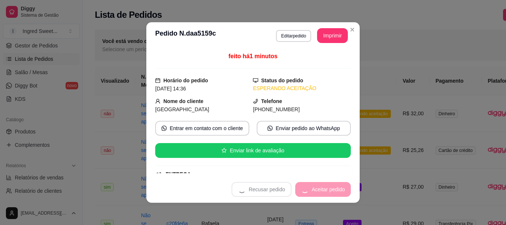
click at [333, 40] on button "Imprimir" at bounding box center [332, 35] width 31 height 15
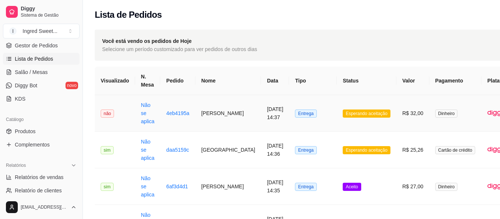
click at [366, 130] on td "Esperando aceitação" at bounding box center [367, 113] width 60 height 37
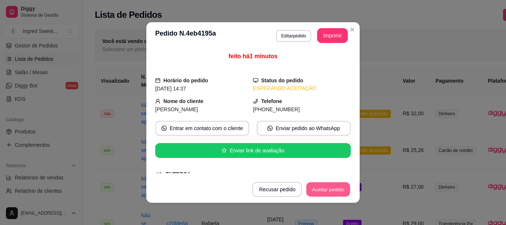
click at [343, 189] on button "Aceitar pedido" at bounding box center [328, 189] width 44 height 14
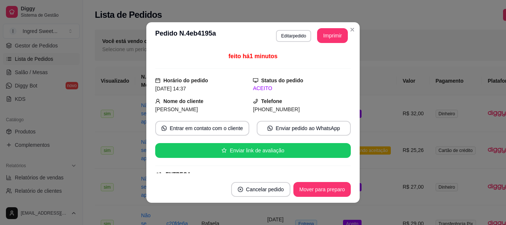
click at [321, 45] on header "**********" at bounding box center [252, 35] width 213 height 27
click at [328, 32] on button "Imprimir" at bounding box center [332, 35] width 31 height 15
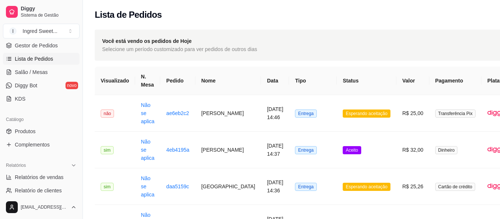
scroll to position [0, 51]
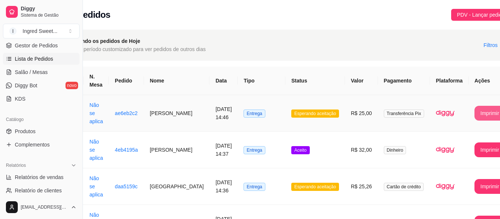
click at [475, 118] on button "Imprimir" at bounding box center [490, 113] width 31 height 15
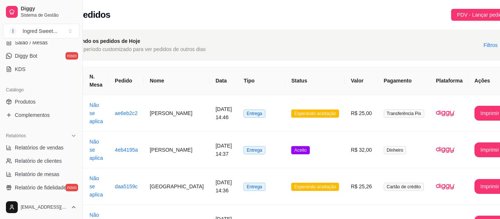
scroll to position [148, 0]
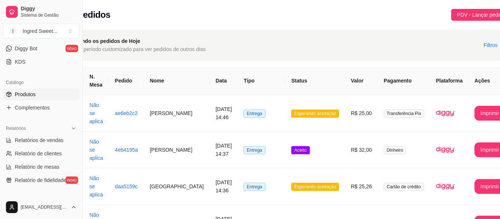
click at [33, 97] on span "Produtos" at bounding box center [25, 94] width 21 height 7
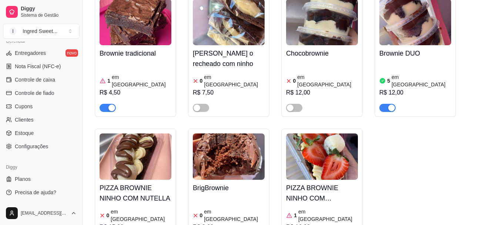
scroll to position [444, 0]
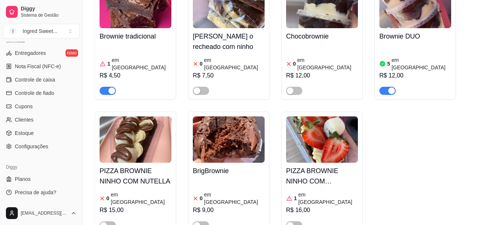
click at [194, 205] on div "R$ 9,00" at bounding box center [229, 209] width 72 height 9
click at [187, 163] on div "Brownie tradicional 1 em estoque R$ 4,50 Brownie o recheado com ninho 0 em esto…" at bounding box center [292, 105] width 394 height 257
click at [209, 179] on div "0 em estoque R$ 9,00" at bounding box center [229, 204] width 72 height 50
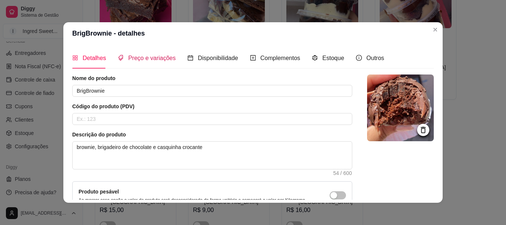
click at [156, 60] on span "Preço e variações" at bounding box center [151, 58] width 47 height 6
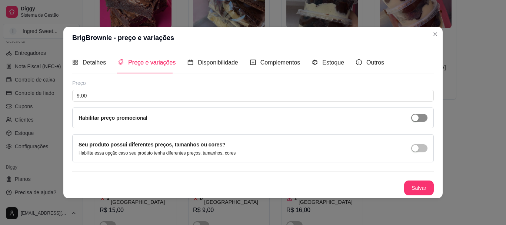
click at [420, 119] on button "button" at bounding box center [419, 118] width 16 height 8
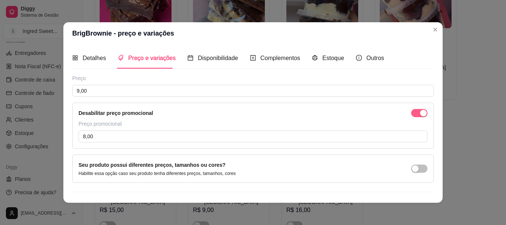
click at [420, 119] on div "Desabilitar preço promocional Preço promocional 8,00" at bounding box center [252, 126] width 361 height 46
click at [420, 112] on div "button" at bounding box center [423, 113] width 7 height 7
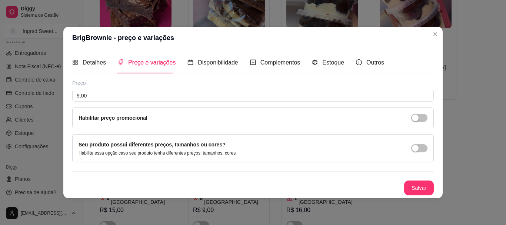
click at [437, 40] on header "BrigBrownie - preço e variações" at bounding box center [252, 38] width 379 height 22
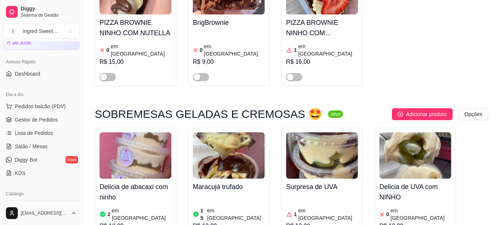
scroll to position [74, 0]
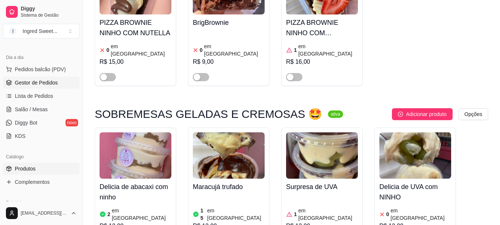
click at [50, 87] on link "Gestor de Pedidos" at bounding box center [41, 83] width 77 height 12
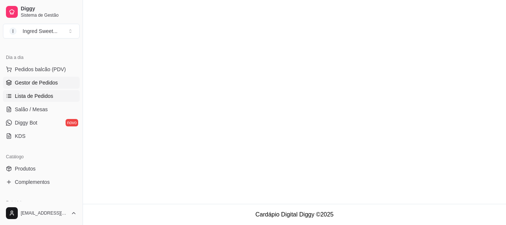
click at [51, 93] on span "Lista de Pedidos" at bounding box center [34, 95] width 39 height 7
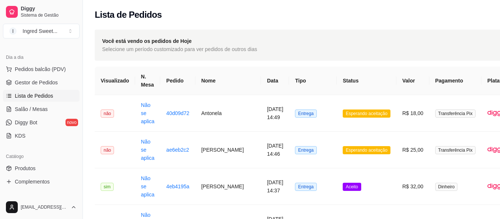
click at [51, 93] on span "Lista de Pedidos" at bounding box center [34, 95] width 39 height 7
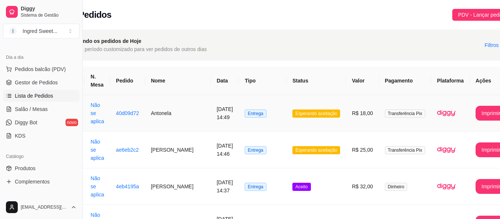
click at [470, 121] on td "**********" at bounding box center [491, 113] width 43 height 37
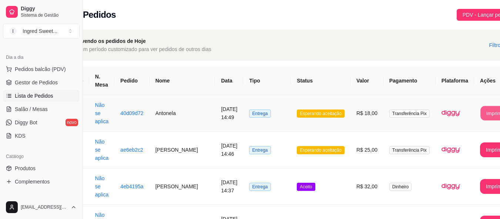
click at [481, 112] on button "Imprimir" at bounding box center [496, 113] width 30 height 14
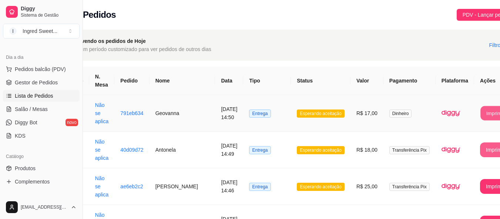
click at [486, 116] on button "Imprimir" at bounding box center [496, 113] width 30 height 14
click at [480, 107] on button "Imprimir" at bounding box center [495, 113] width 31 height 15
click at [474, 121] on td "**********" at bounding box center [495, 113] width 43 height 37
click at [481, 115] on button "Imprimir" at bounding box center [496, 113] width 30 height 14
click at [480, 115] on button "Imprimir" at bounding box center [495, 113] width 31 height 15
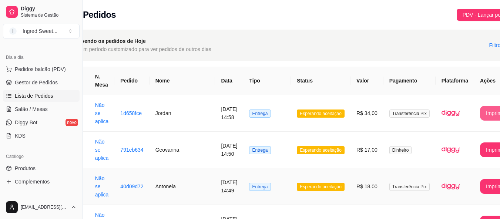
click at [480, 114] on button "Imprimir" at bounding box center [495, 113] width 31 height 15
click at [49, 73] on span "Pedidos balcão (PDV)" at bounding box center [40, 69] width 51 height 7
click at [45, 69] on span "Pedidos balcão (PDV)" at bounding box center [40, 69] width 51 height 7
